Goal: Information Seeking & Learning: Learn about a topic

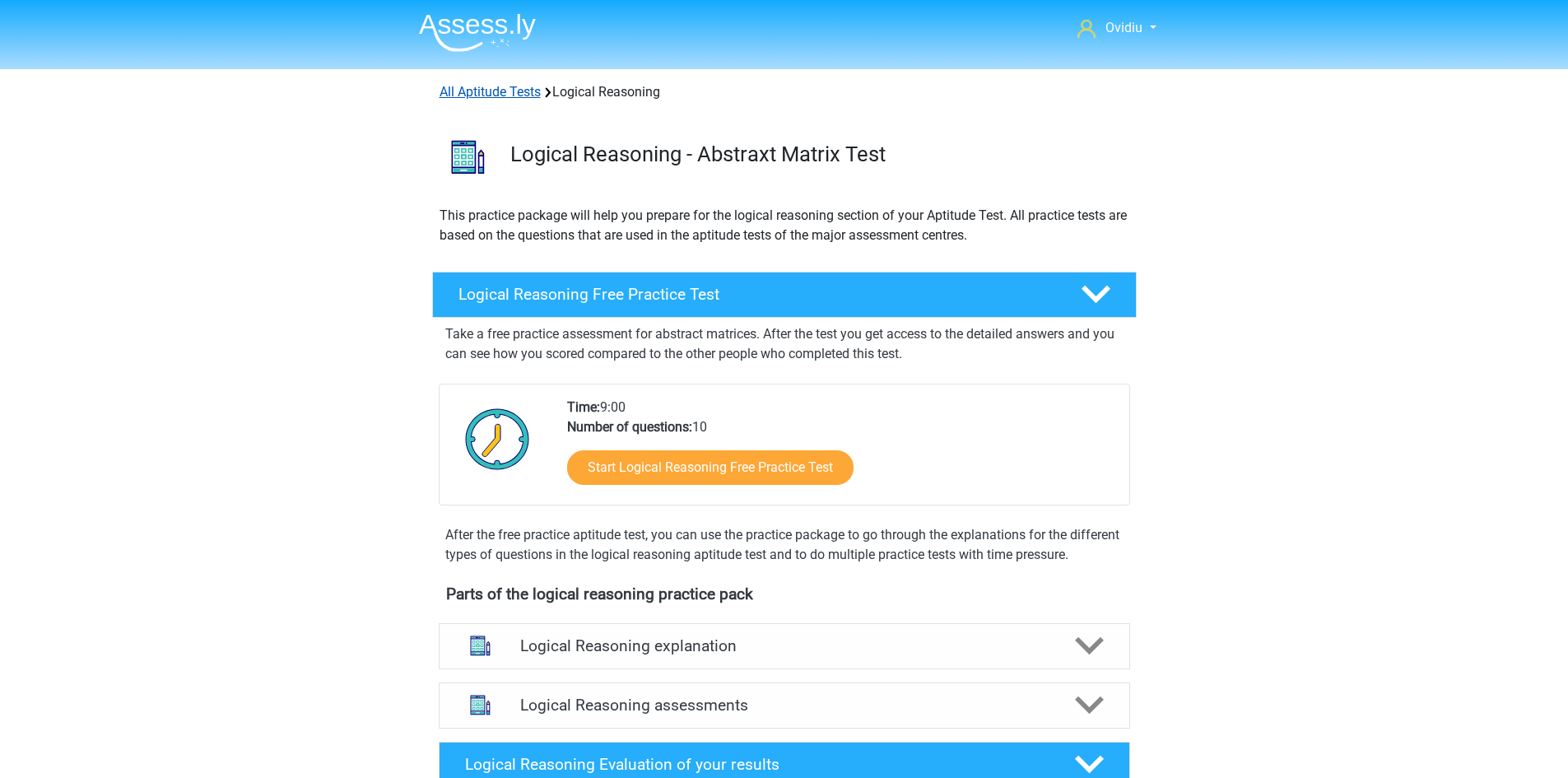
click at [469, 94] on link "All Aptitude Tests" at bounding box center [490, 91] width 102 height 16
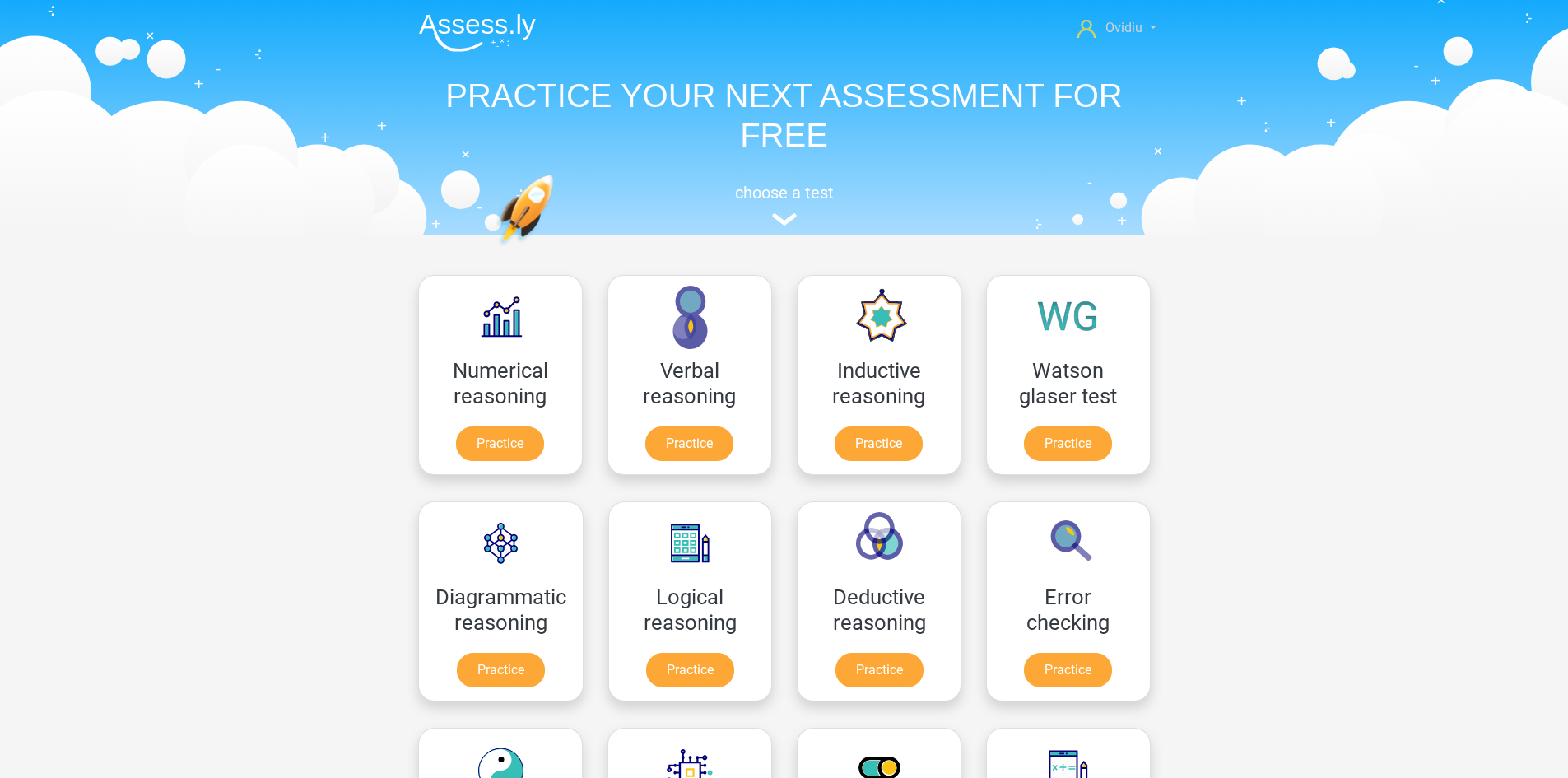
click at [1137, 28] on span "Ovidiu" at bounding box center [1124, 27] width 37 height 16
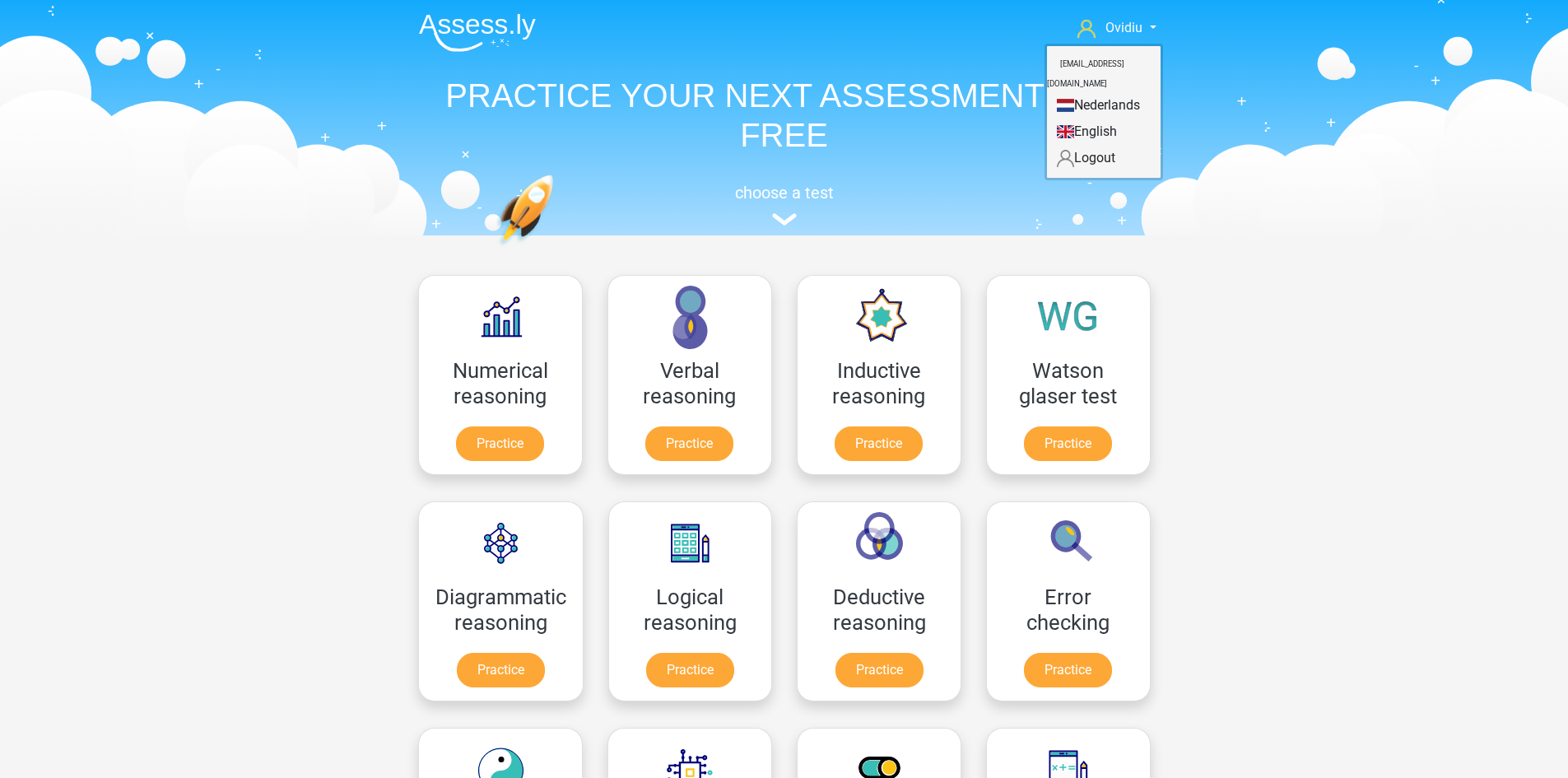
click at [1117, 92] on link "Nederlands" at bounding box center [1103, 105] width 114 height 27
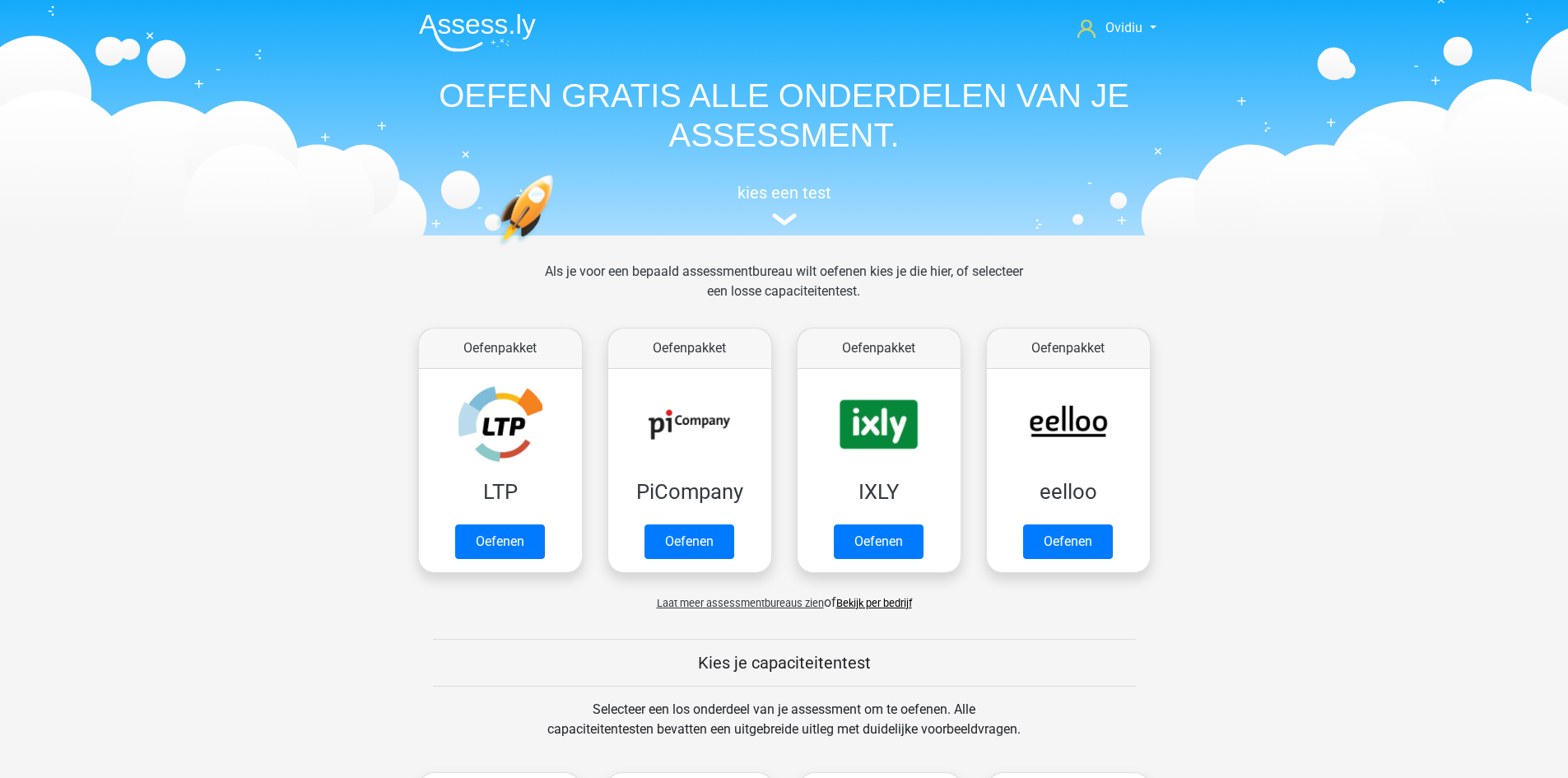
click at [735, 602] on span "Laat meer assessmentbureaus zien" at bounding box center [740, 602] width 167 height 12
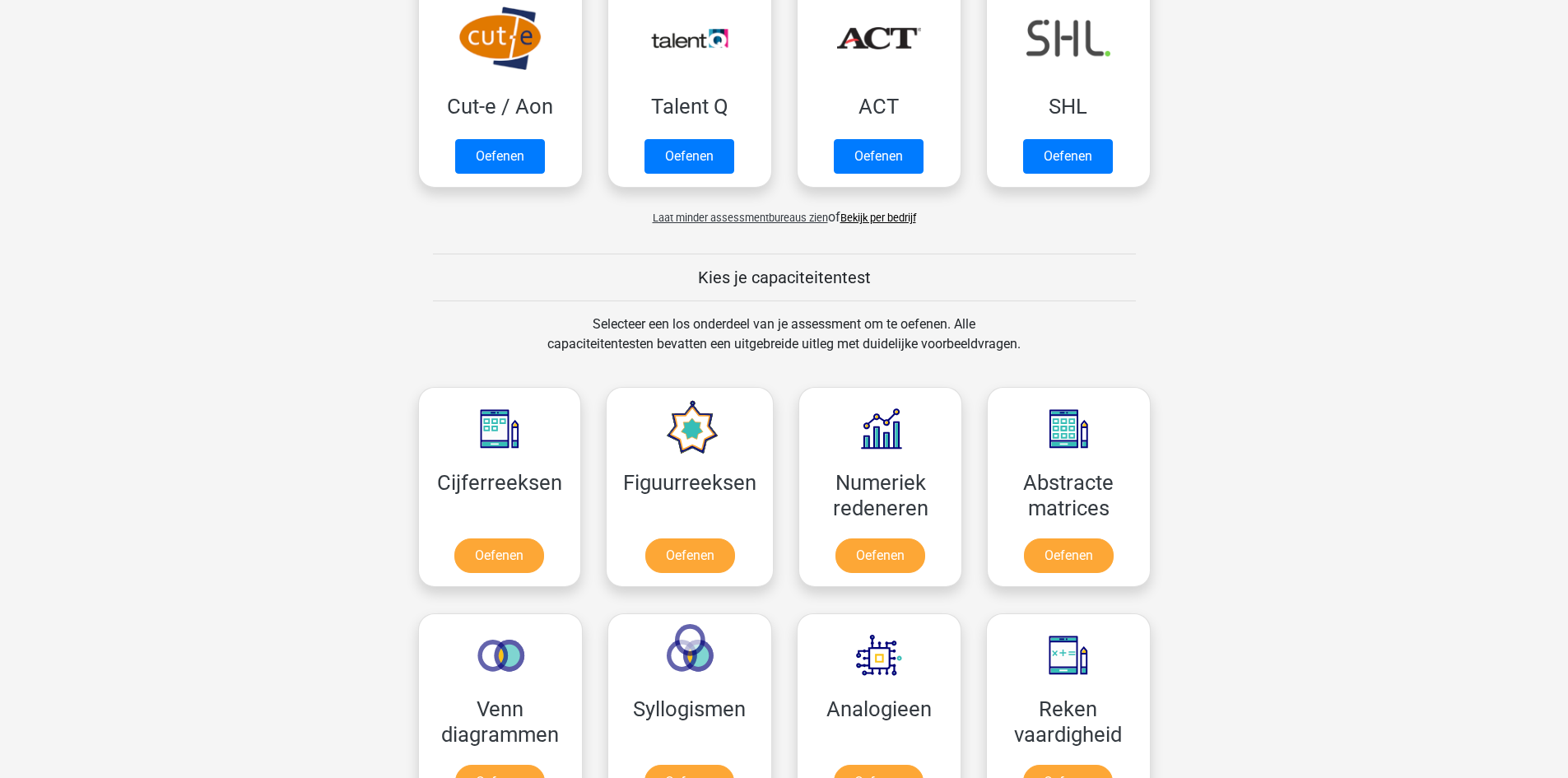
scroll to position [988, 0]
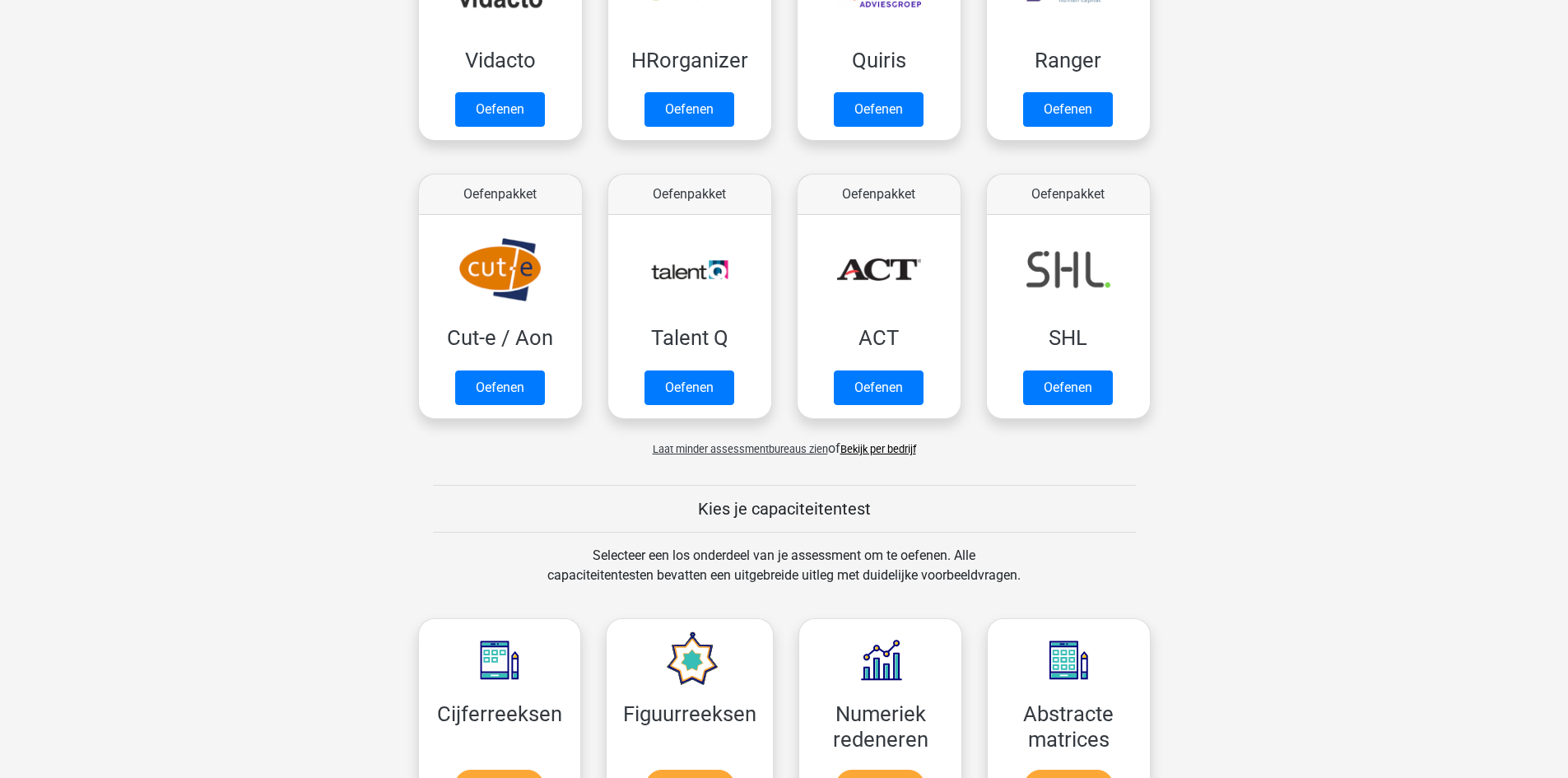
click at [724, 452] on span "Laat minder assessmentbureaus zien" at bounding box center [741, 448] width 175 height 12
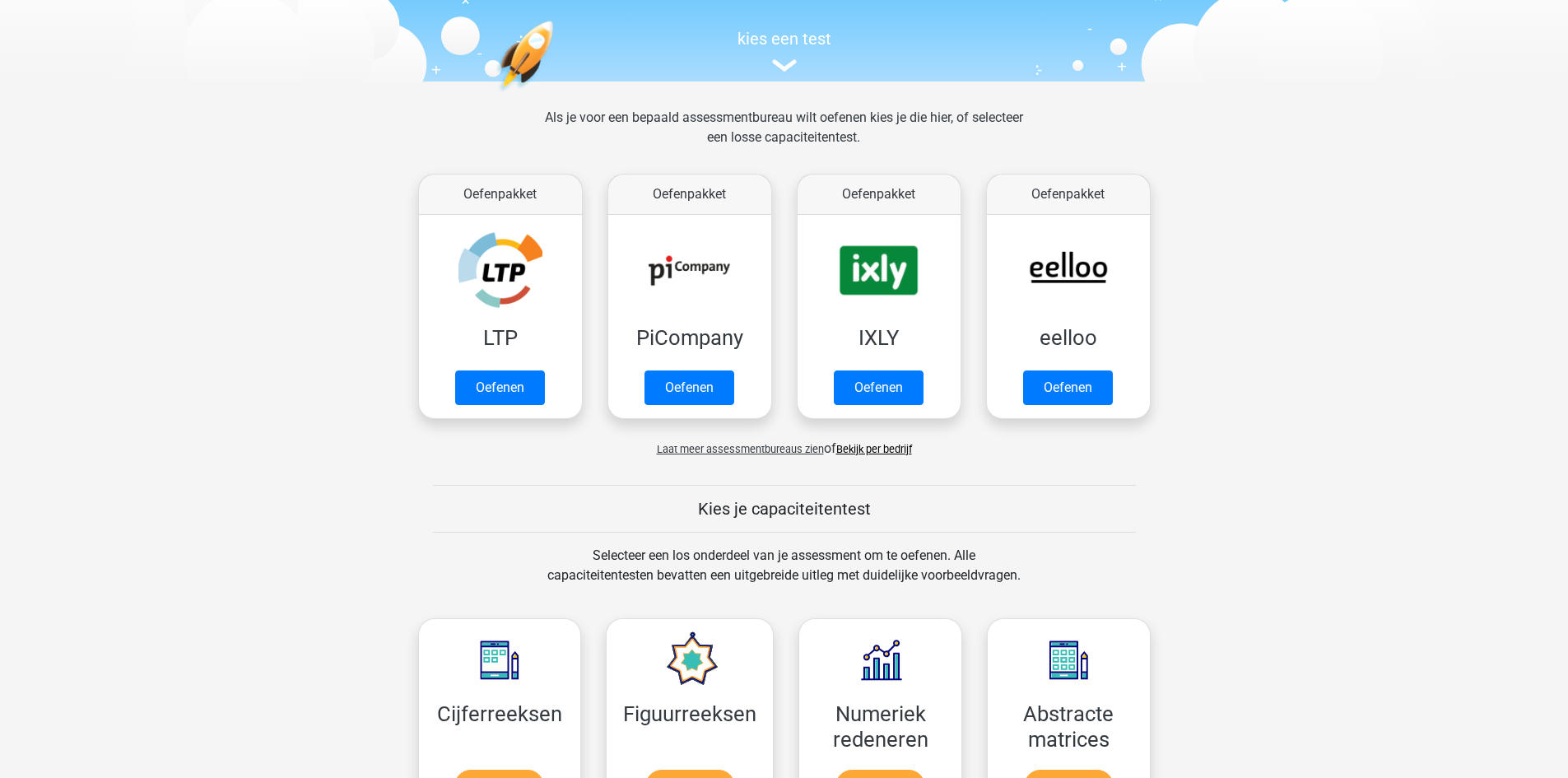
scroll to position [0, 0]
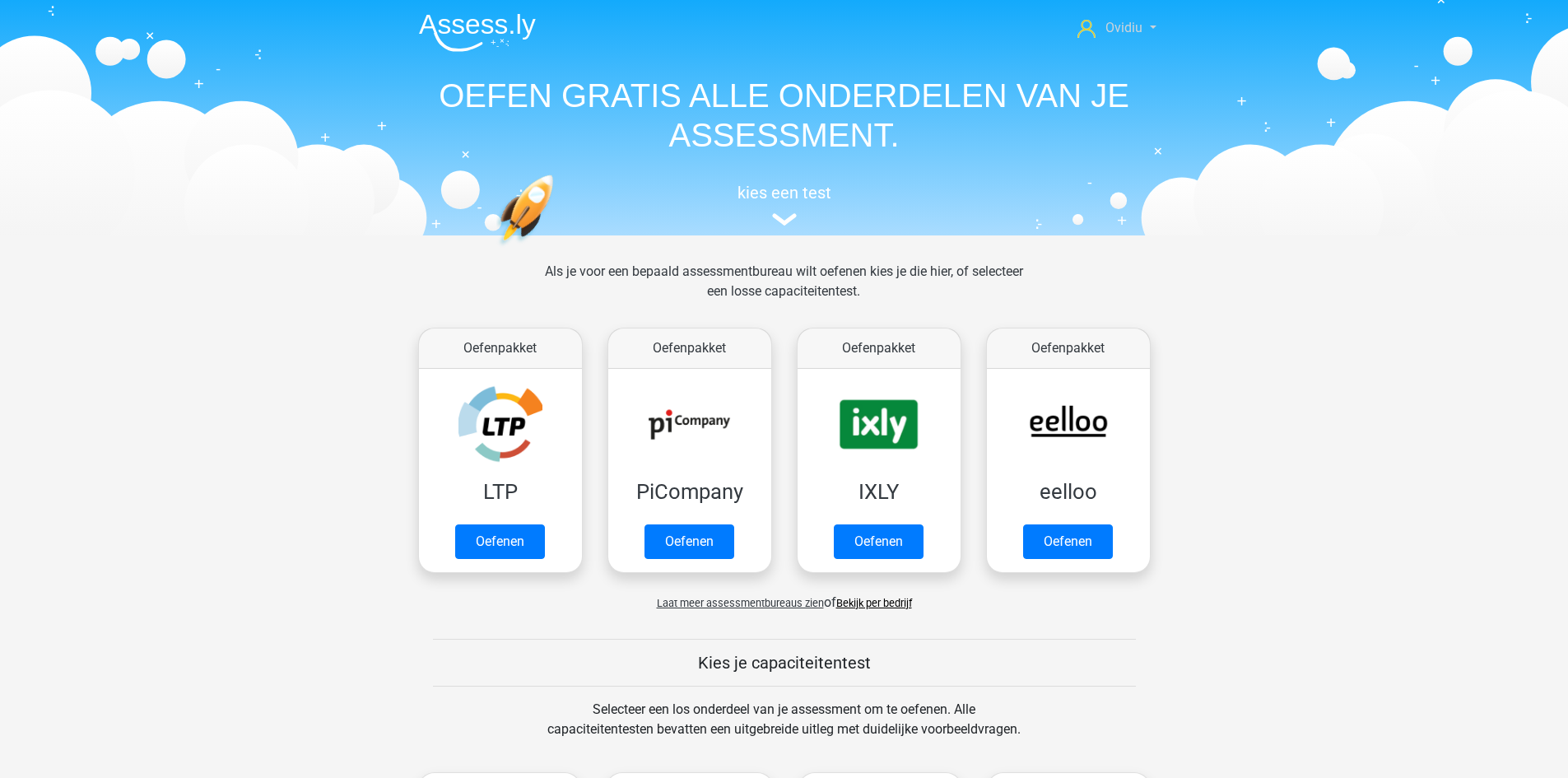
click at [1128, 27] on span "Ovidiu" at bounding box center [1124, 27] width 37 height 16
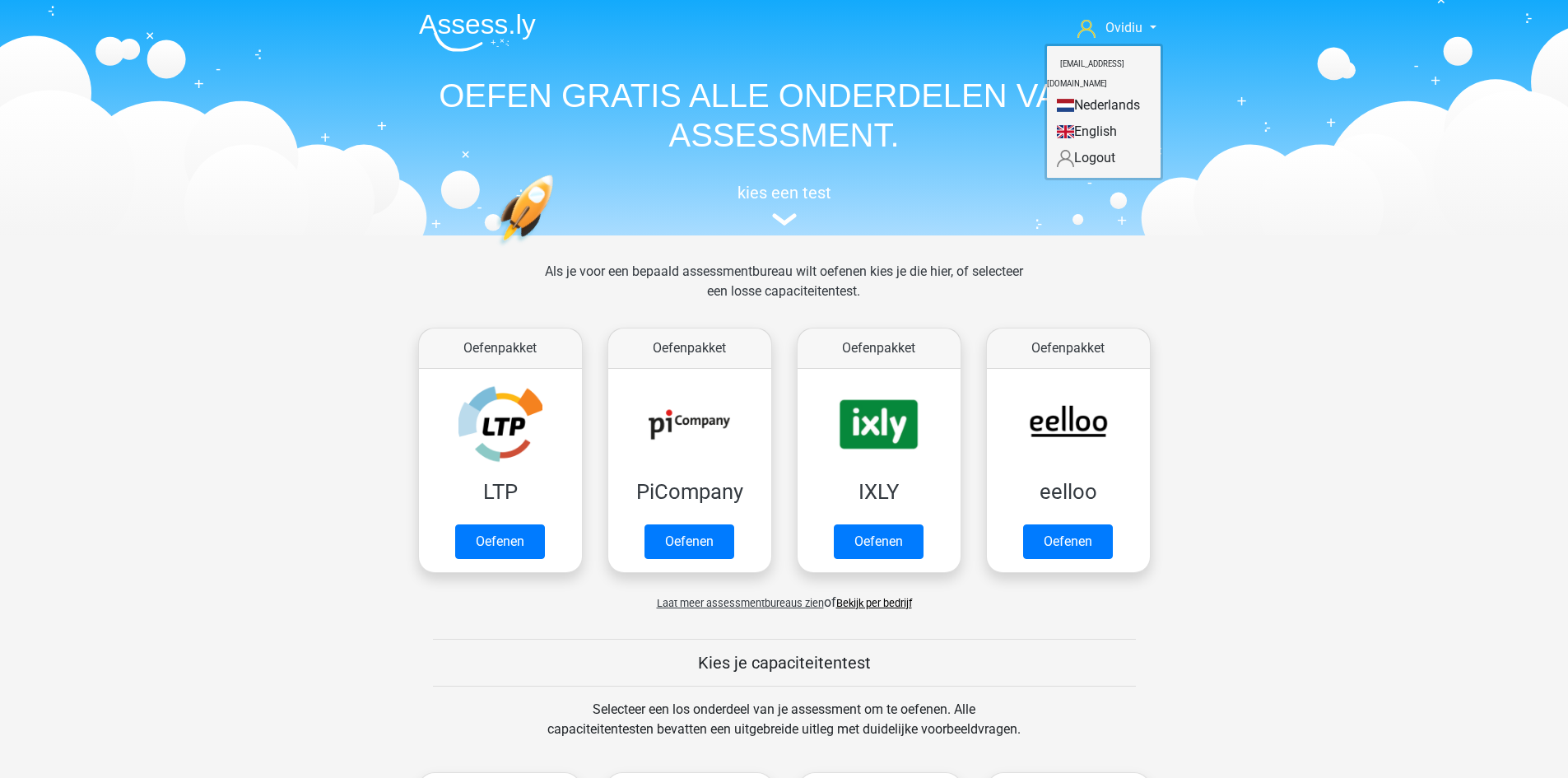
click at [1111, 118] on link "English" at bounding box center [1103, 131] width 114 height 27
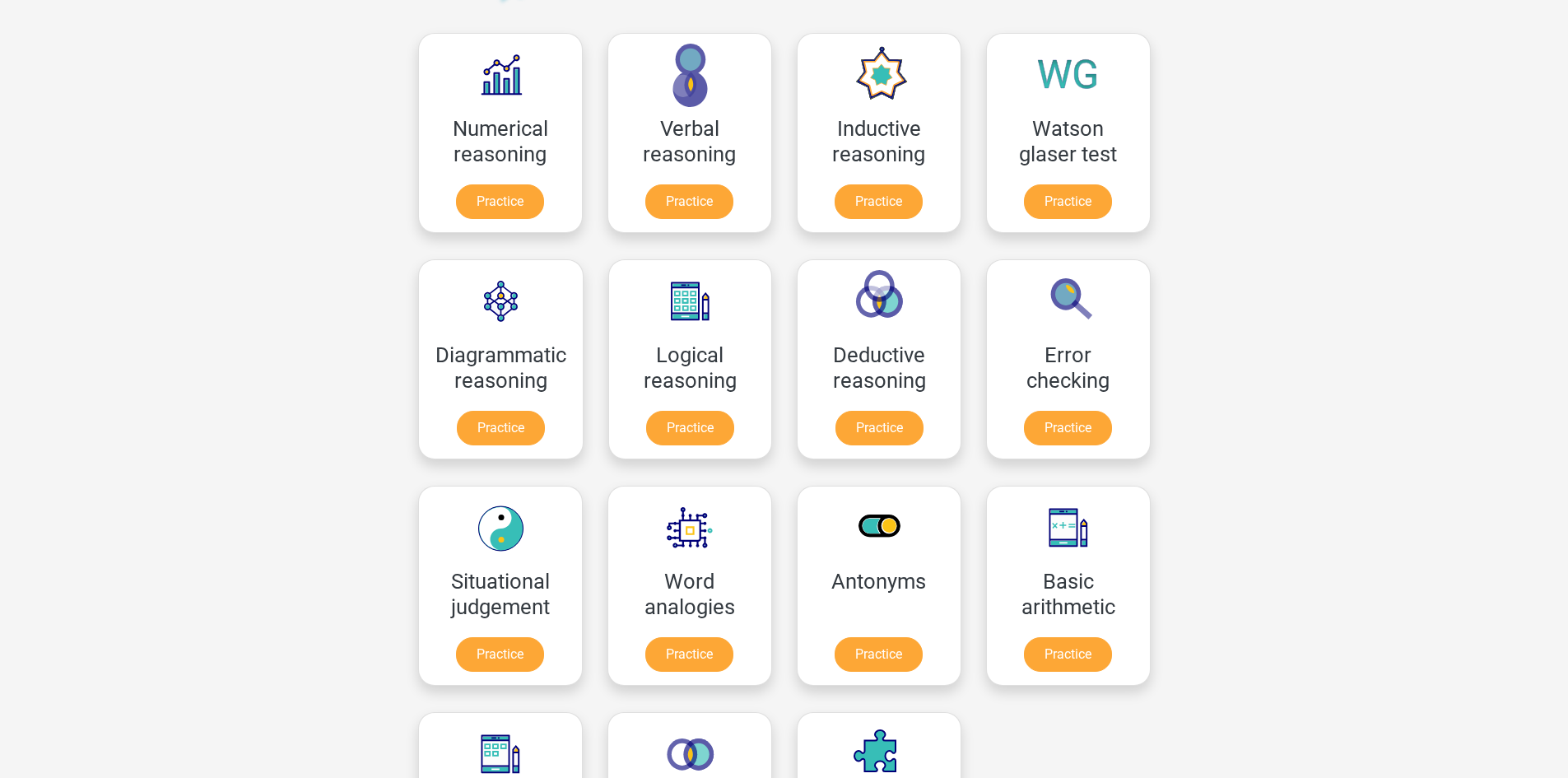
scroll to position [164, 0]
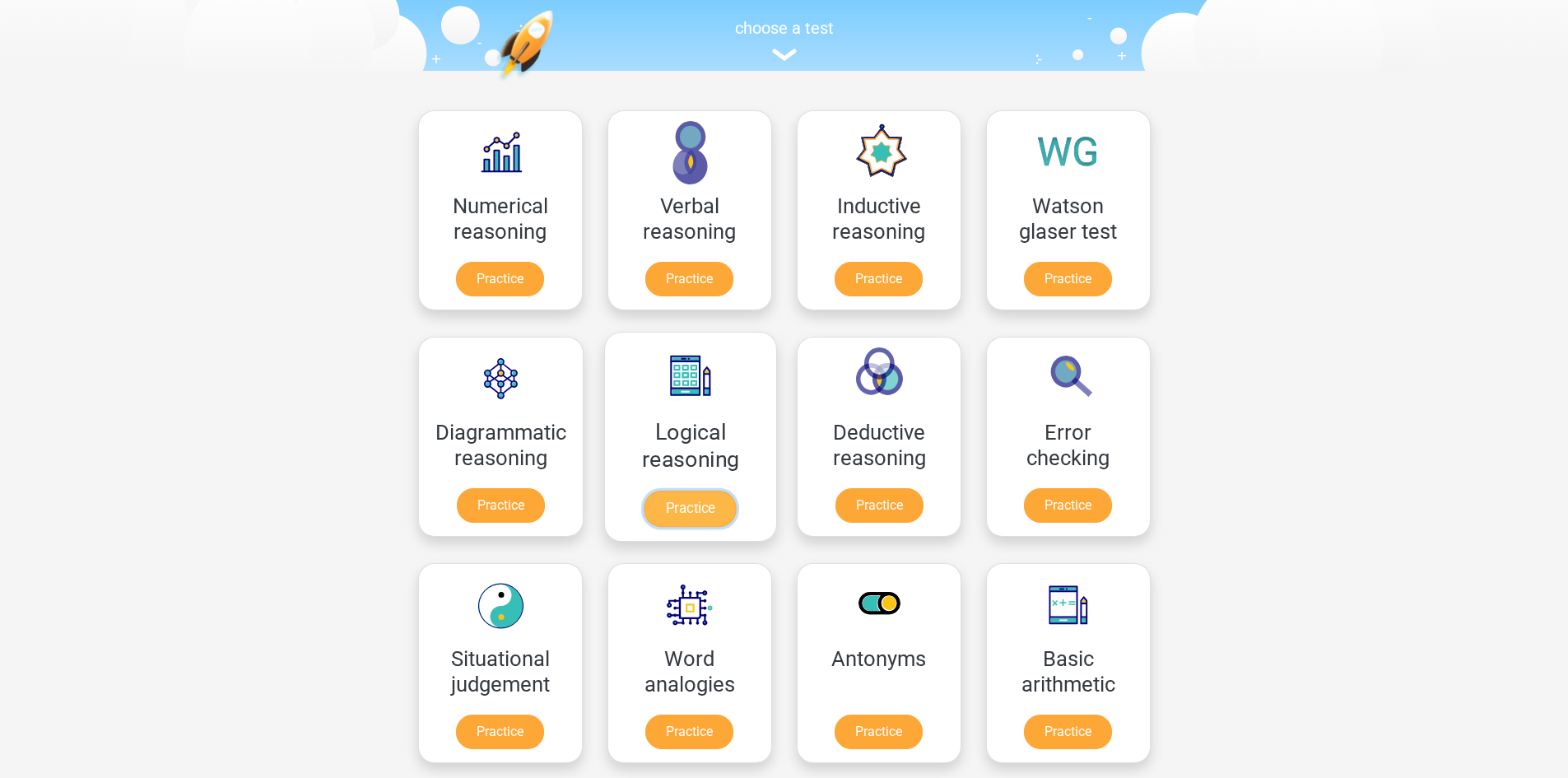
click at [687, 491] on link "Practice" at bounding box center [690, 508] width 92 height 36
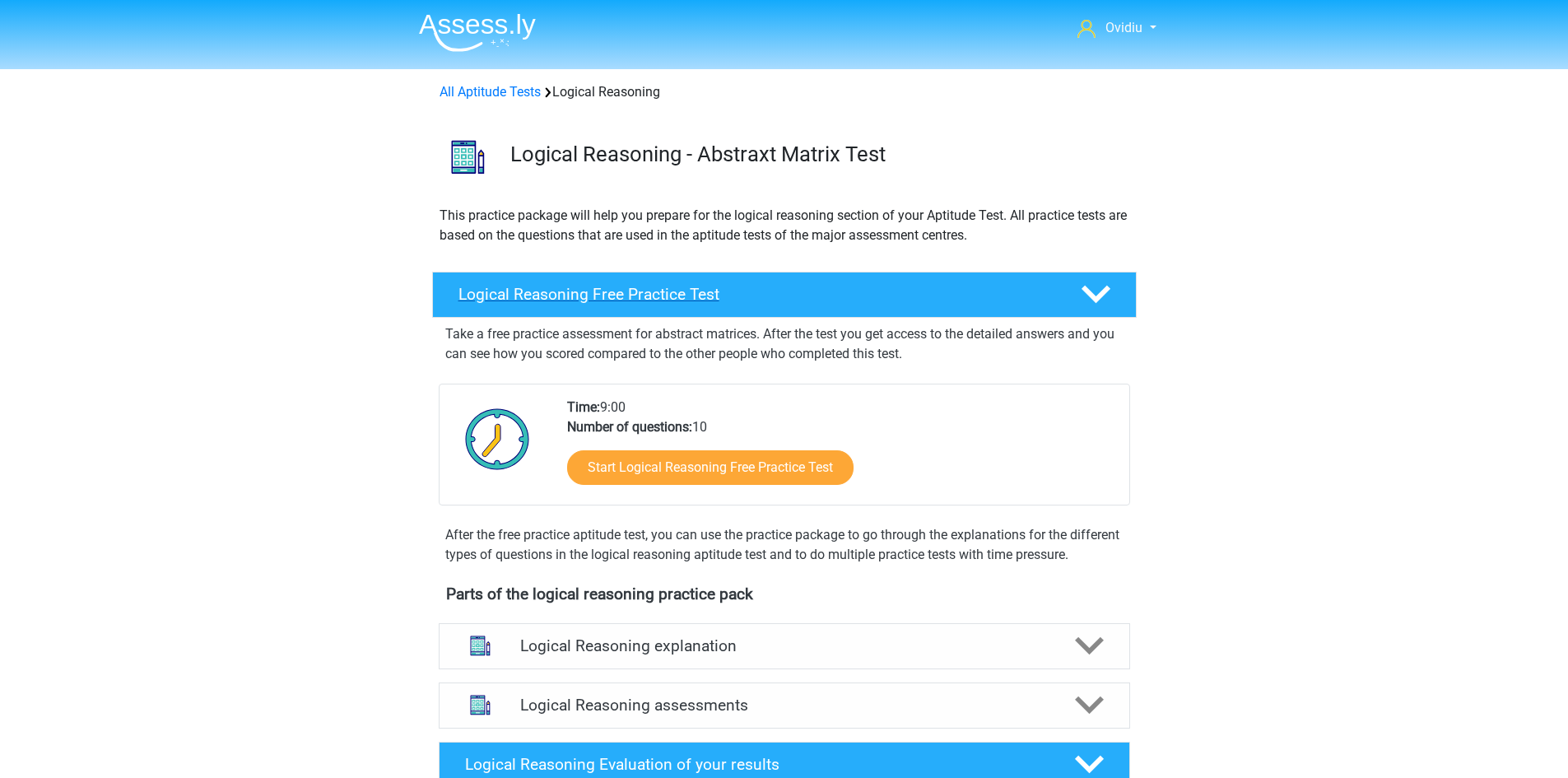
click at [1104, 295] on polygon at bounding box center [1095, 295] width 29 height 18
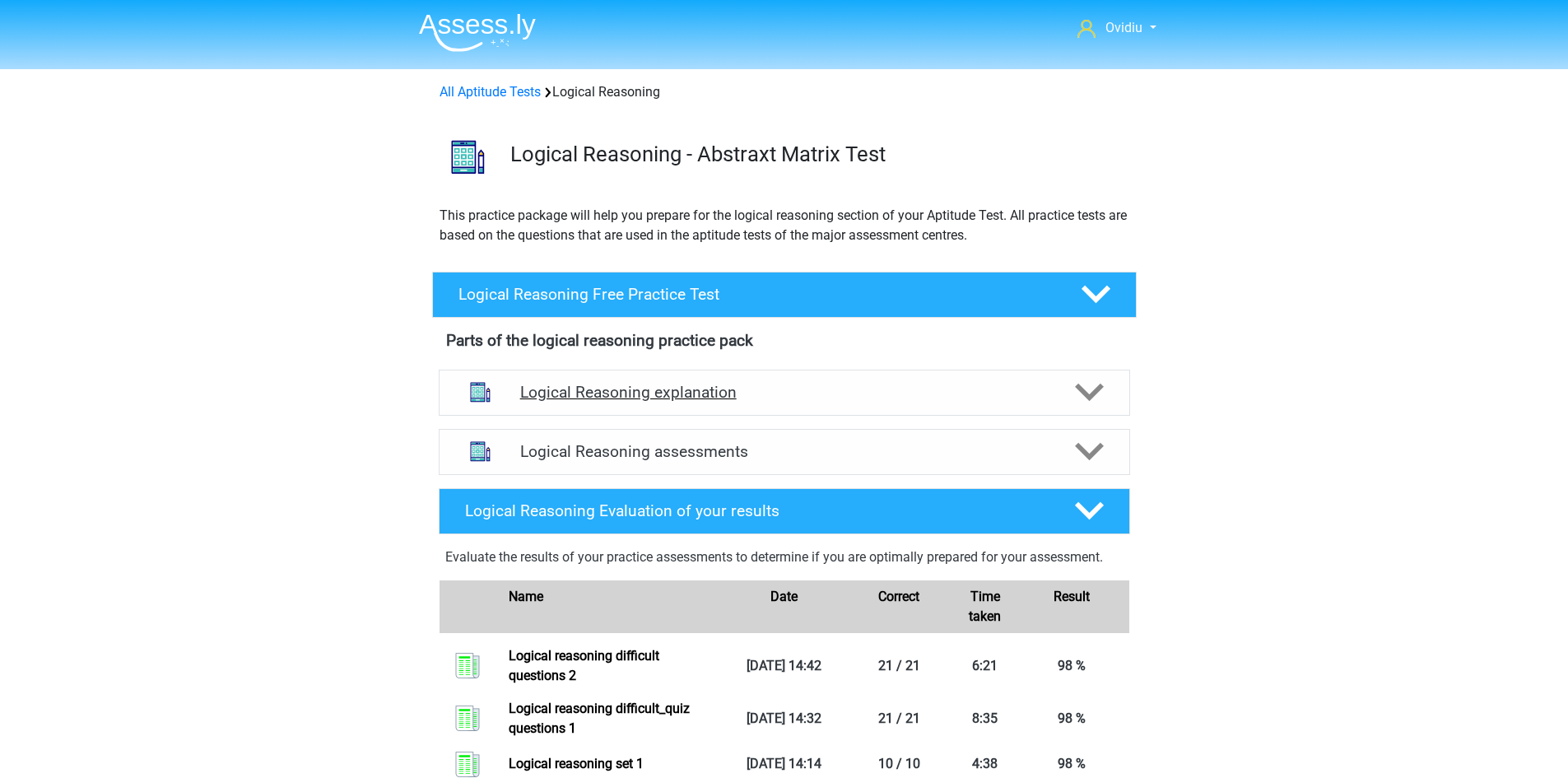
click at [1096, 387] on icon at bounding box center [1089, 392] width 29 height 29
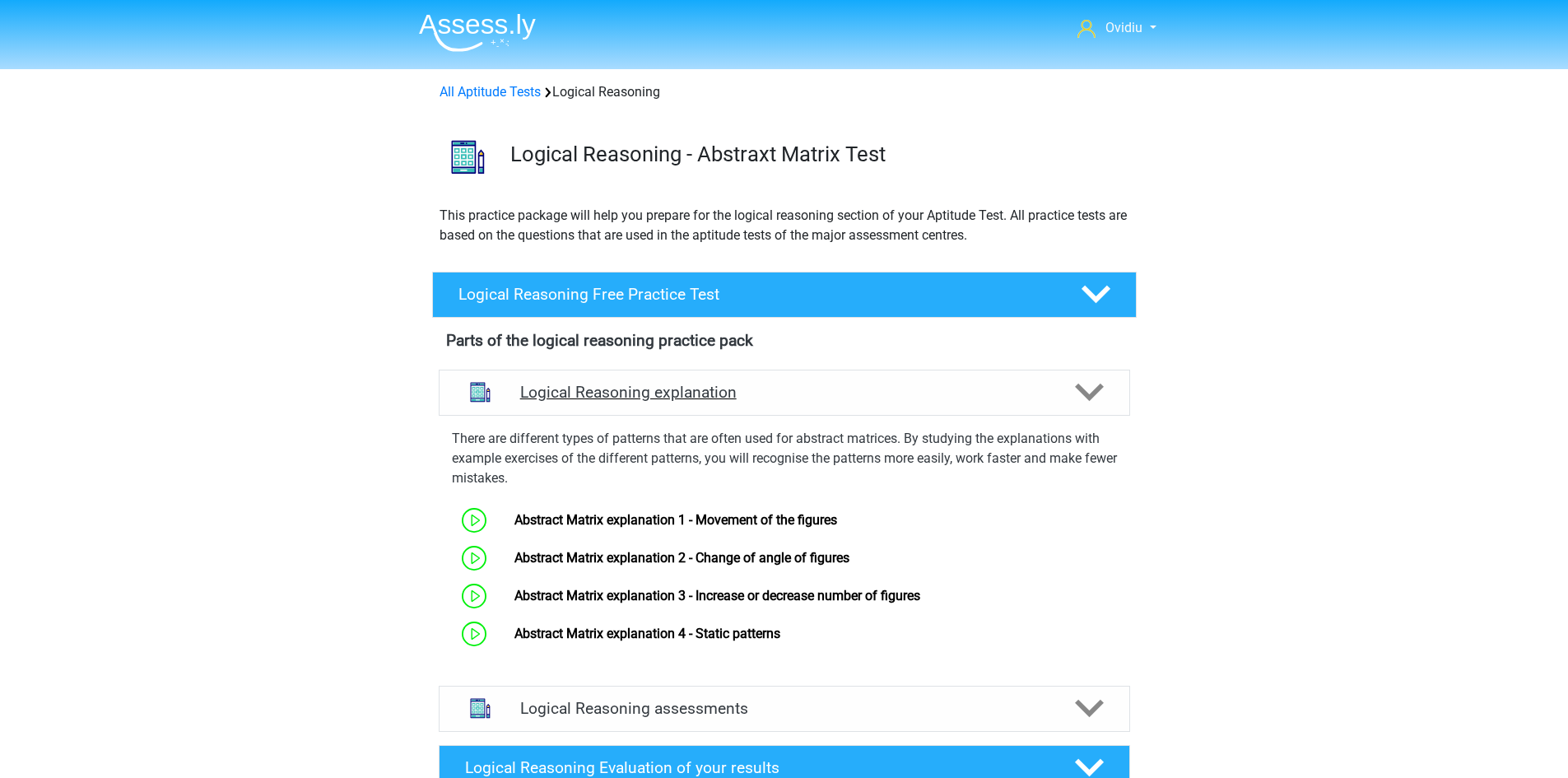
click at [1096, 387] on icon at bounding box center [1089, 392] width 29 height 29
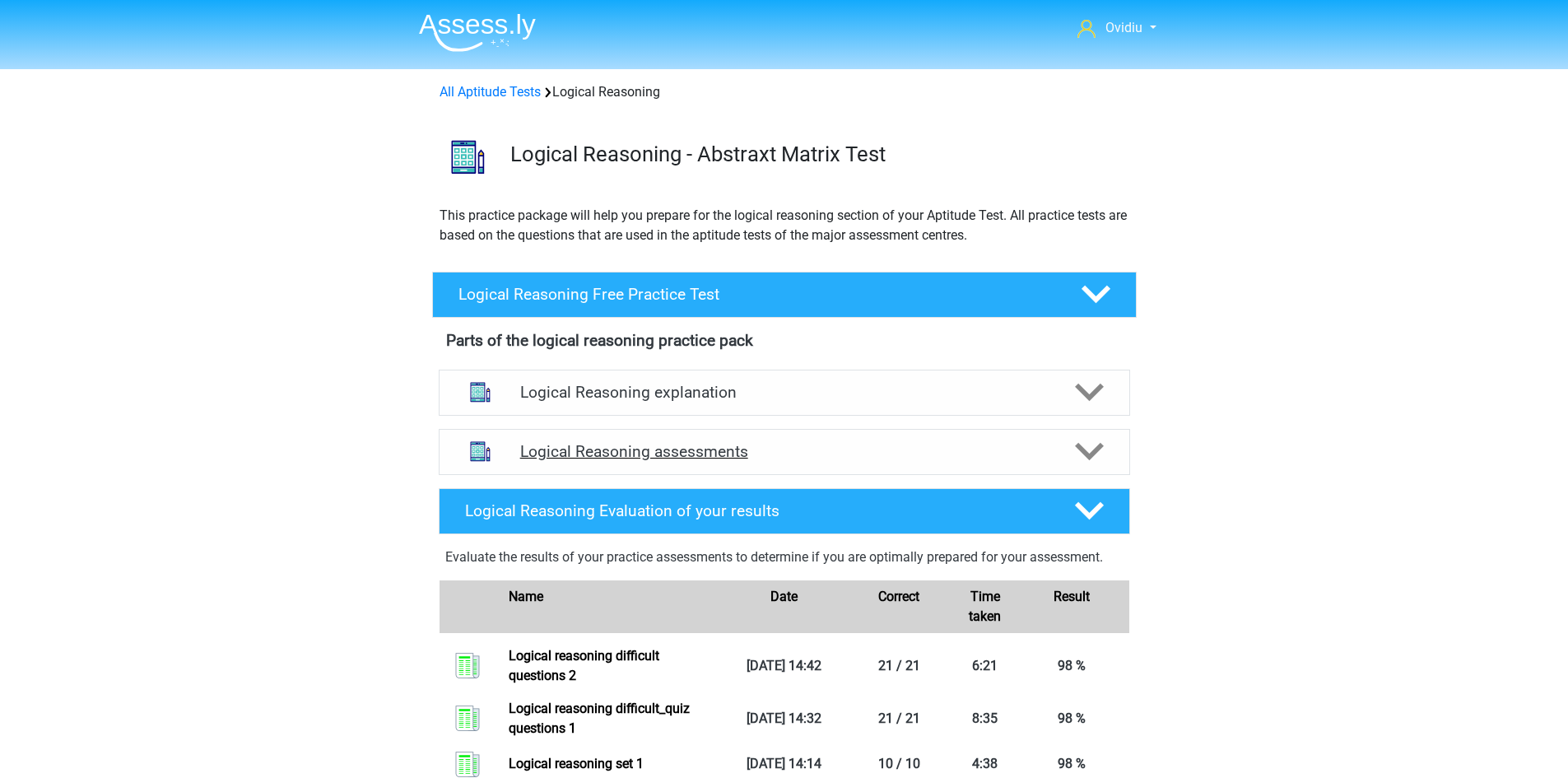
click at [1099, 452] on icon at bounding box center [1089, 451] width 29 height 29
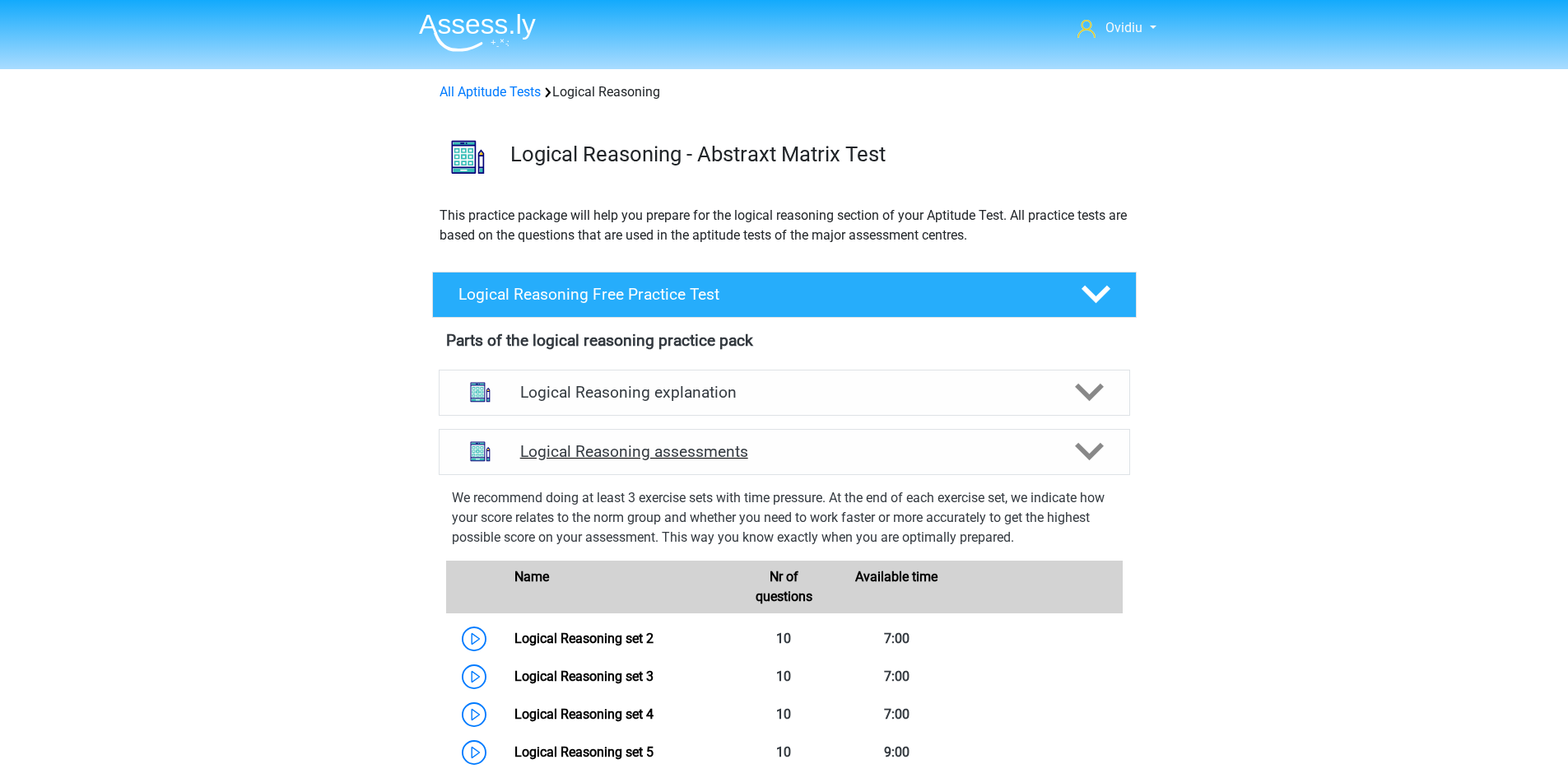
click at [1099, 452] on icon at bounding box center [1089, 451] width 29 height 29
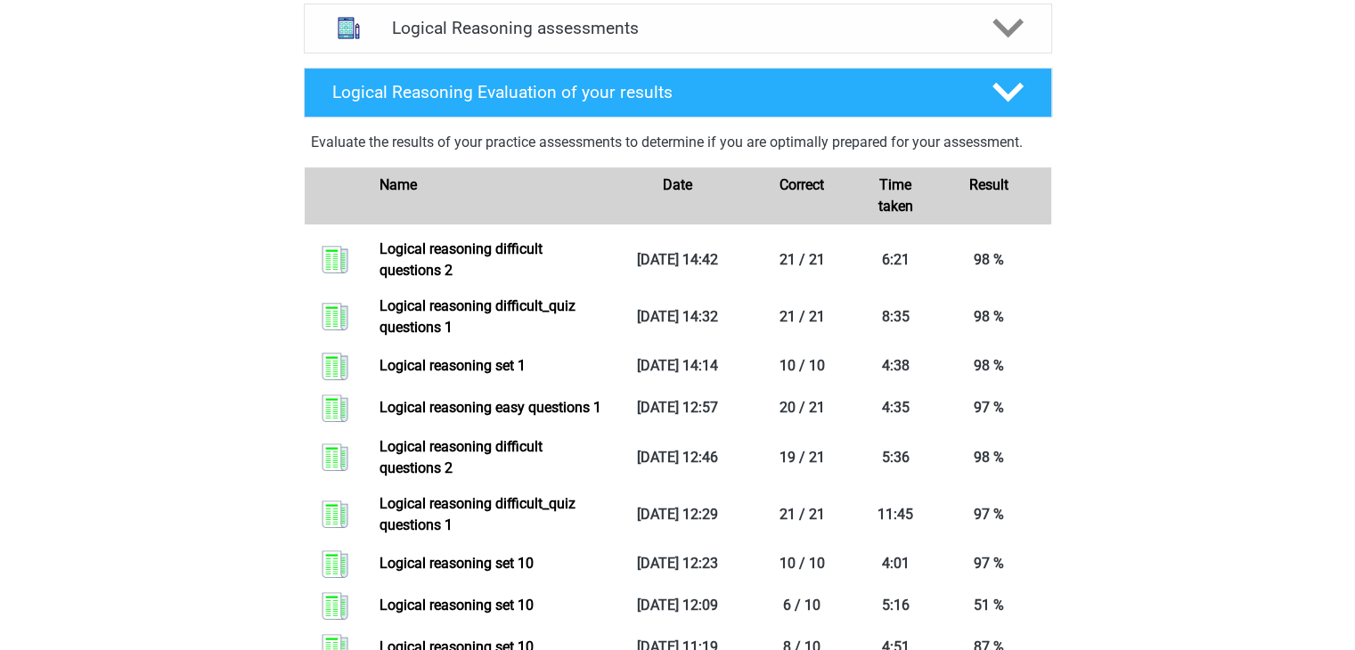
scroll to position [446, 0]
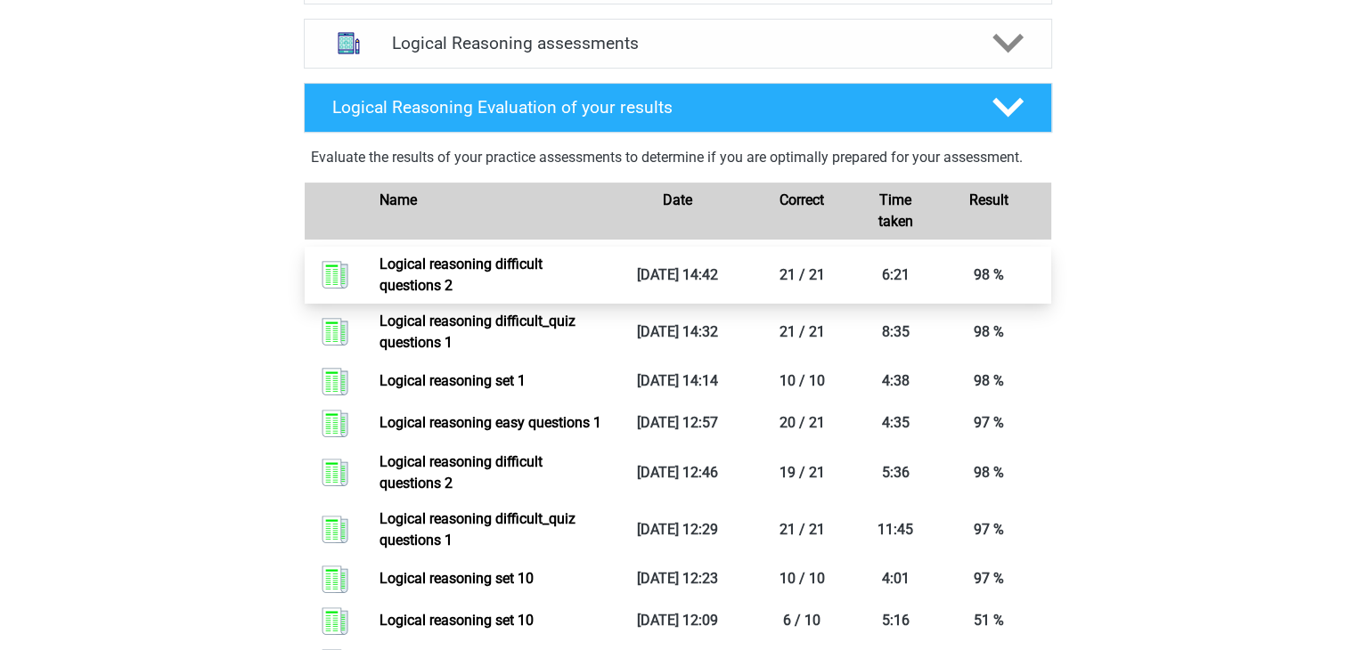
click at [482, 273] on link "Logical reasoning difficult questions 2" at bounding box center [461, 275] width 163 height 38
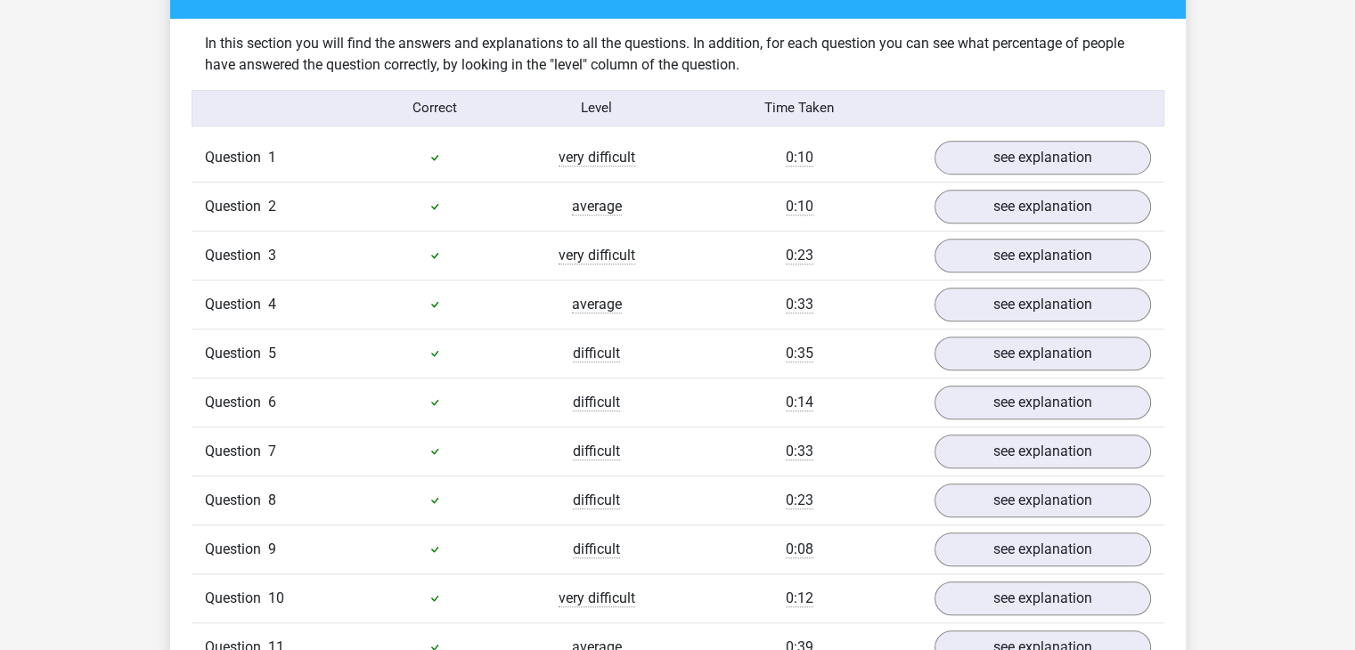
scroll to position [1158, 0]
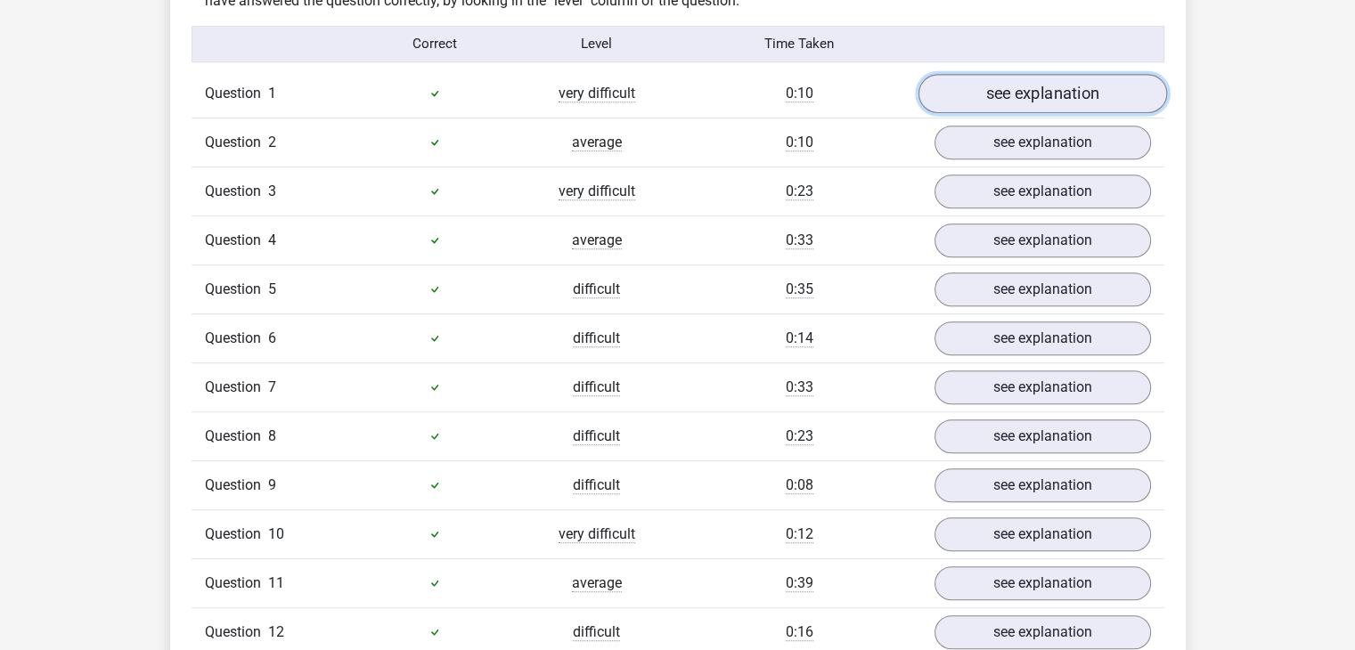
click at [994, 88] on link "see explanation" at bounding box center [1042, 93] width 249 height 39
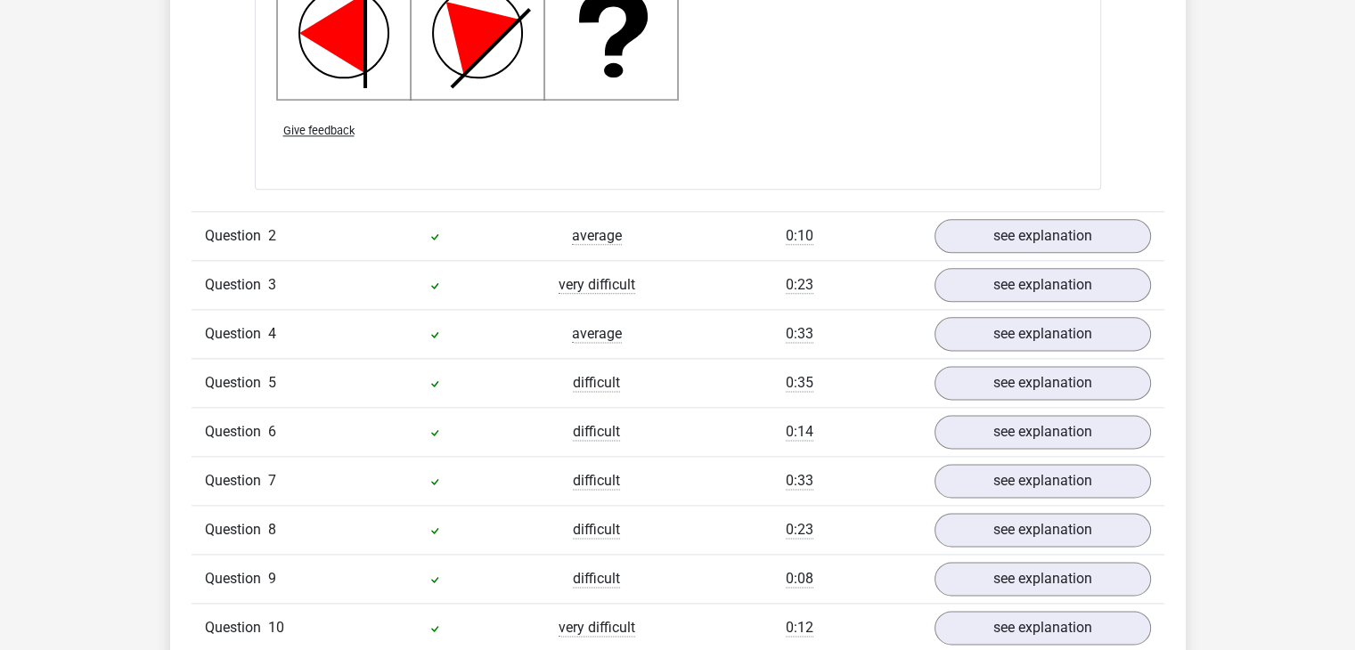
scroll to position [2228, 0]
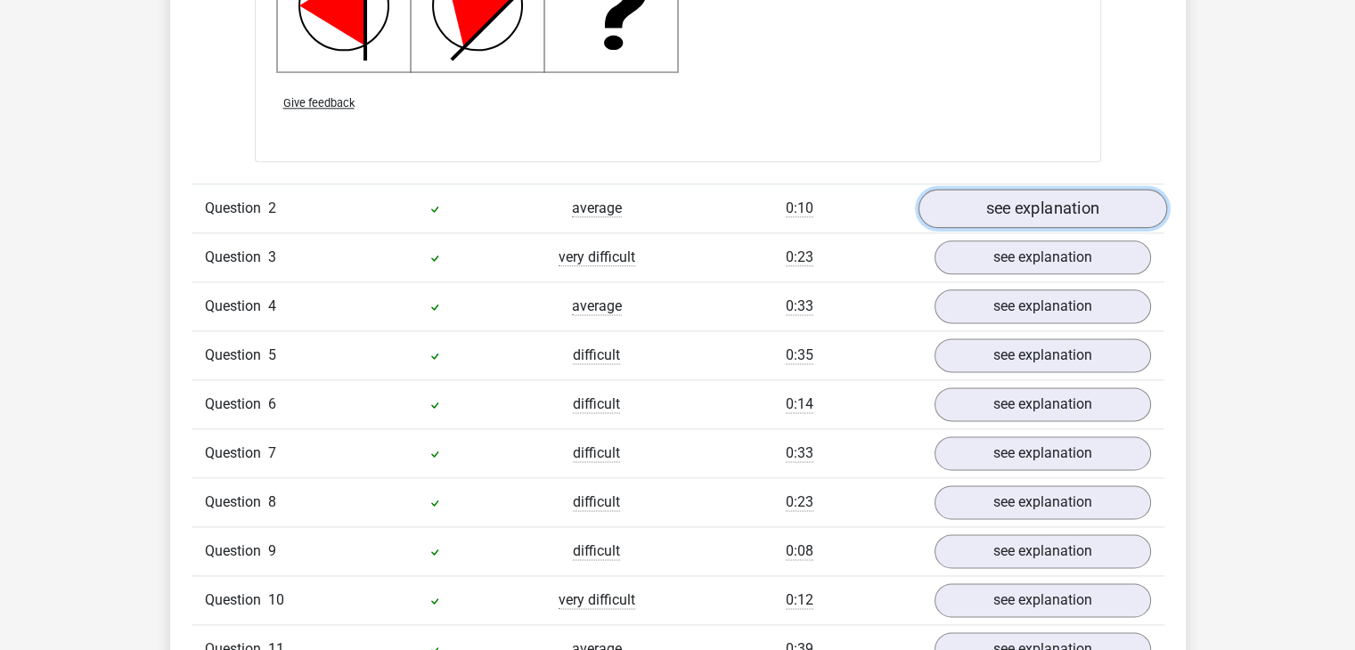
click at [1024, 211] on link "see explanation" at bounding box center [1042, 208] width 249 height 39
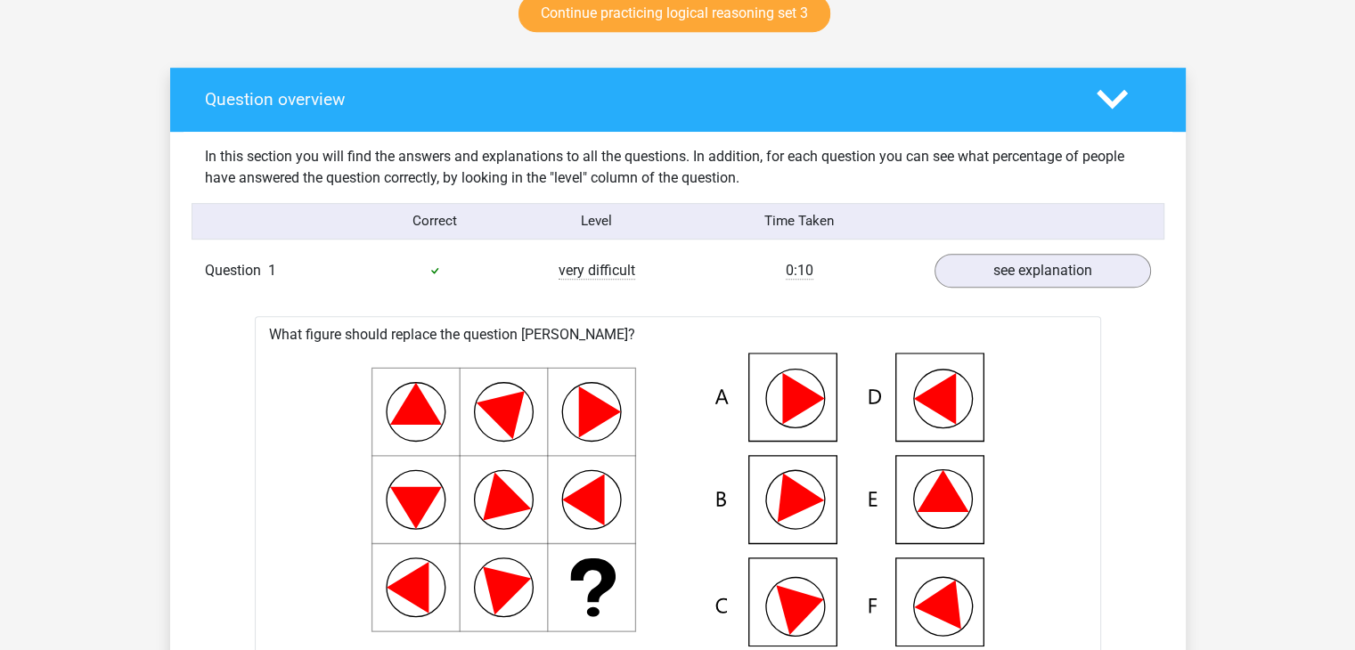
scroll to position [980, 0]
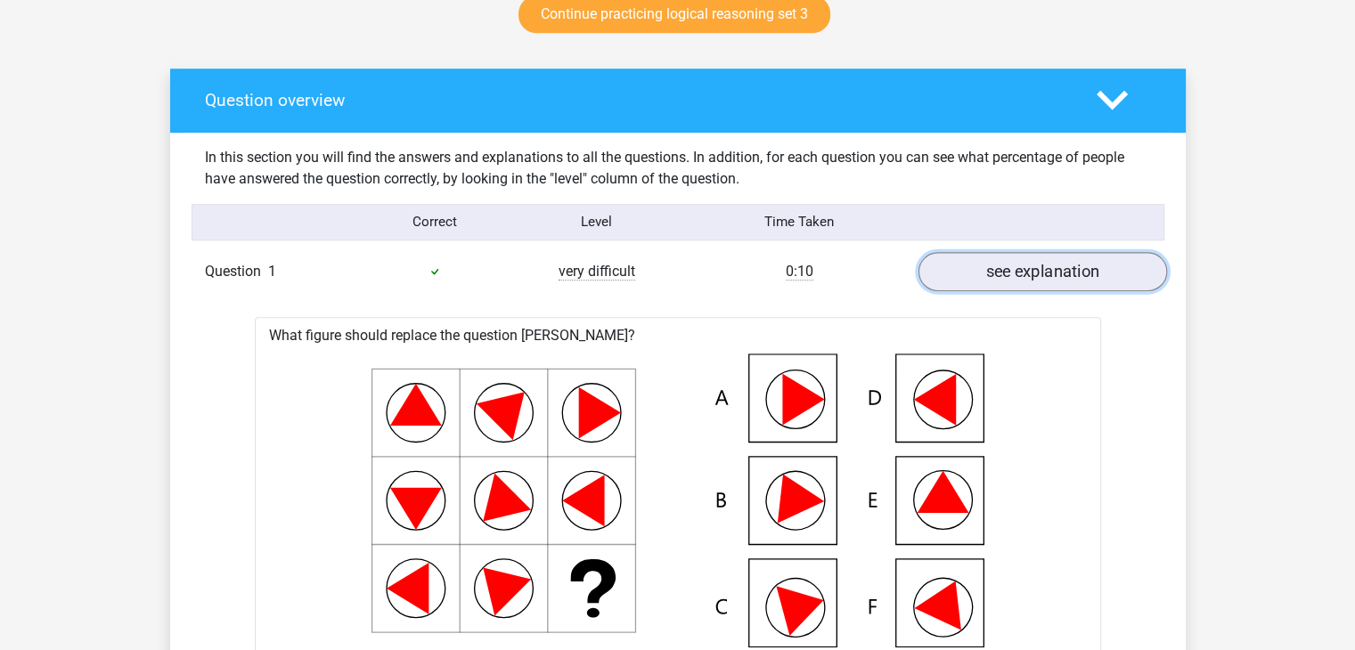
click at [1036, 271] on link "see explanation" at bounding box center [1042, 271] width 249 height 39
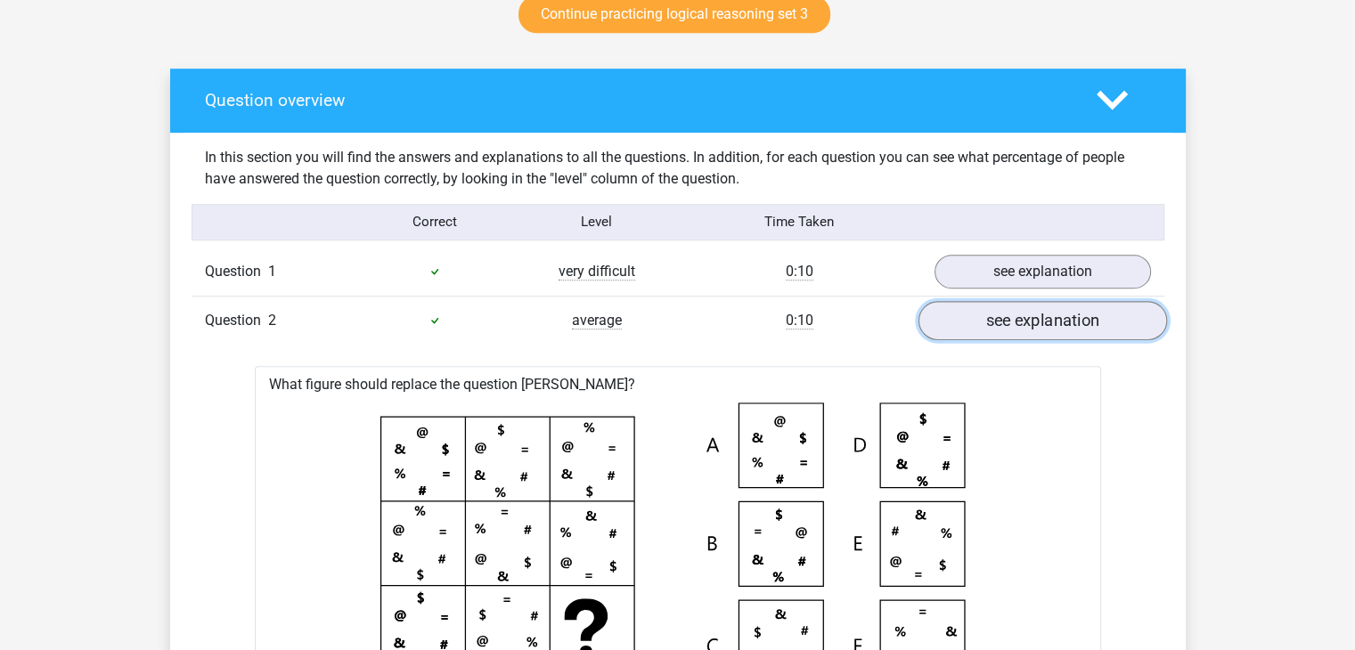
click at [1034, 326] on link "see explanation" at bounding box center [1042, 320] width 249 height 39
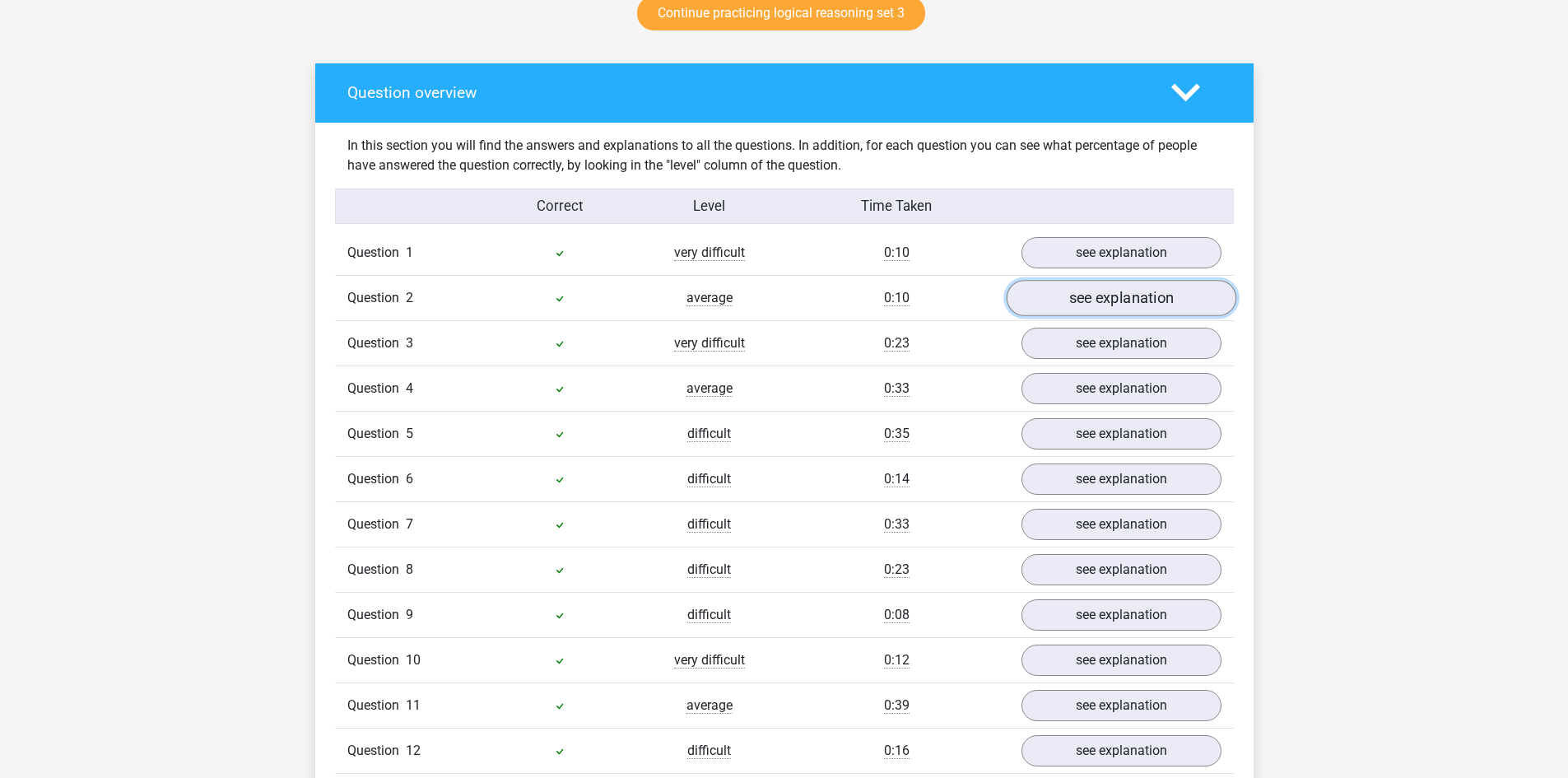
click at [1100, 296] on link "see explanation" at bounding box center [1120, 298] width 230 height 36
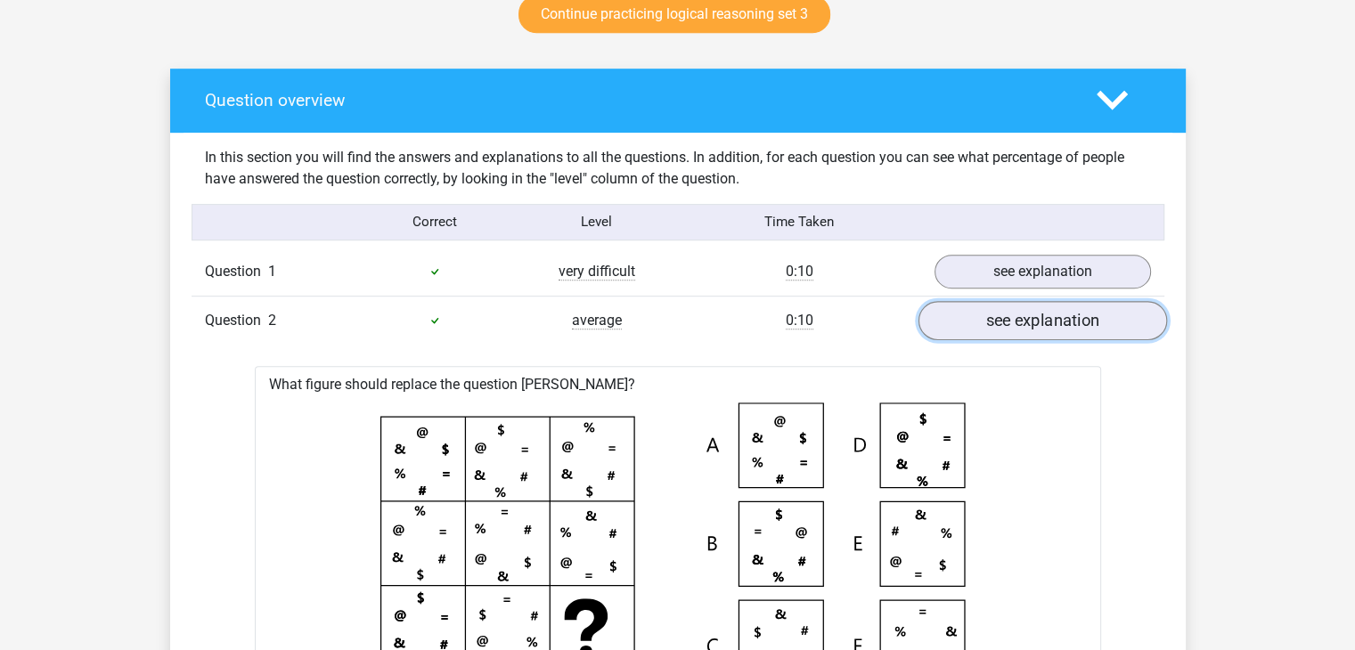
click at [1053, 318] on link "see explanation" at bounding box center [1042, 320] width 249 height 39
